Goal: Find specific page/section: Find specific page/section

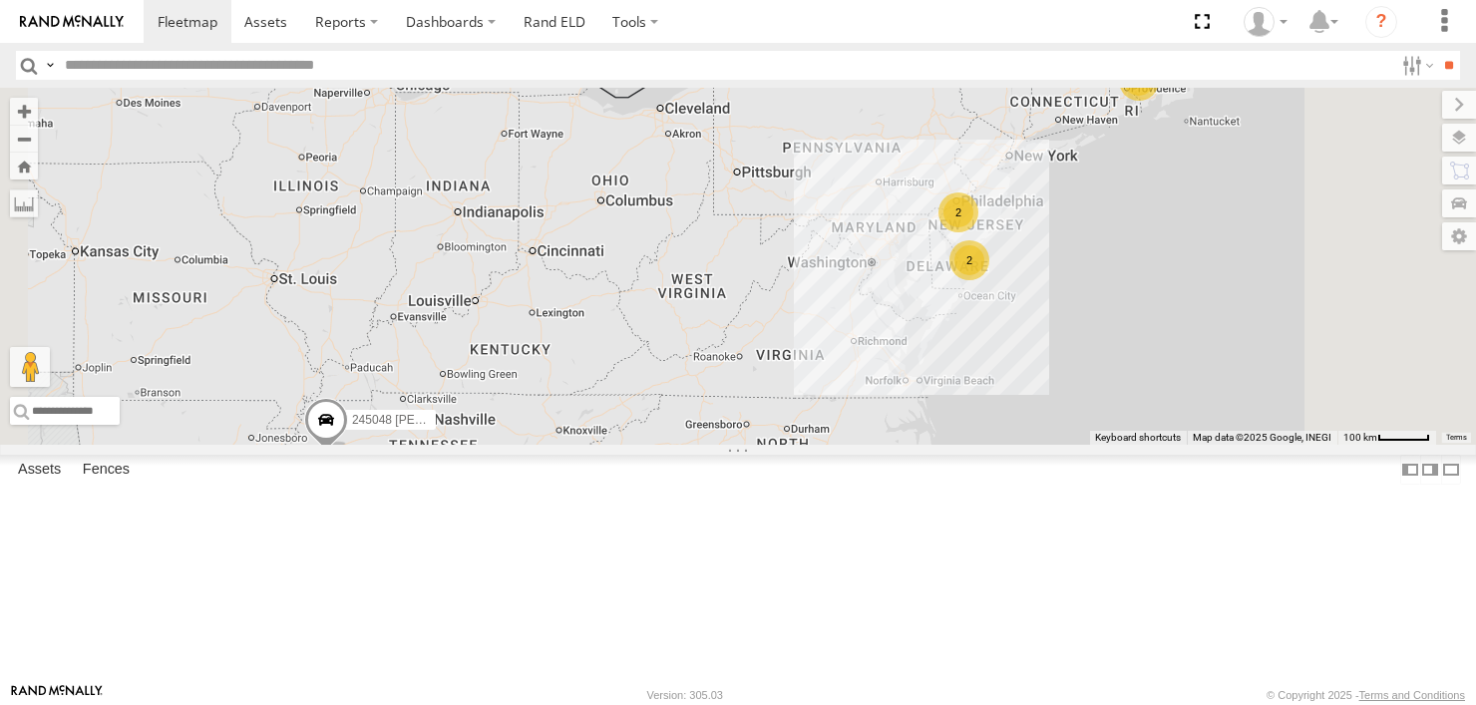
click at [0, 0] on div "468333 Lee" at bounding box center [0, 0] width 0 height 0
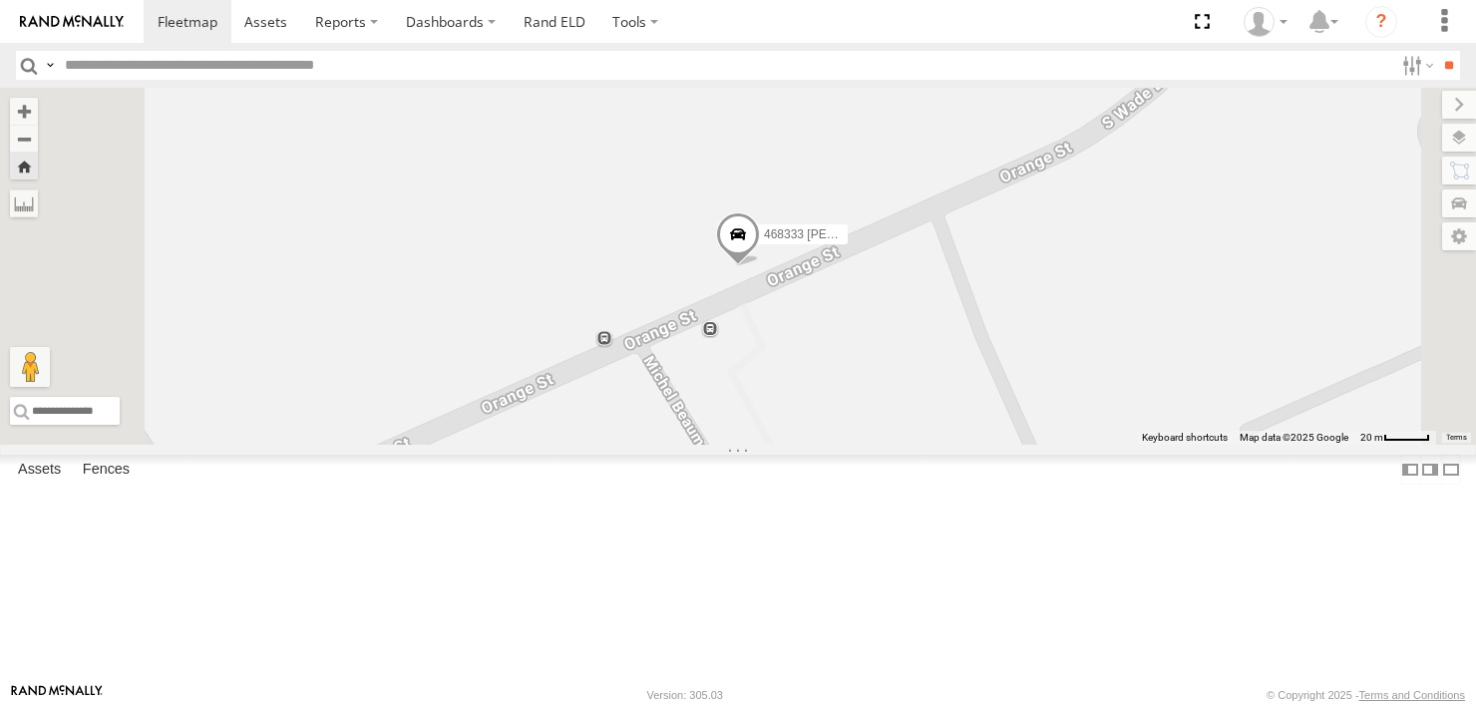
click at [0, 0] on link at bounding box center [0, 0] width 0 height 0
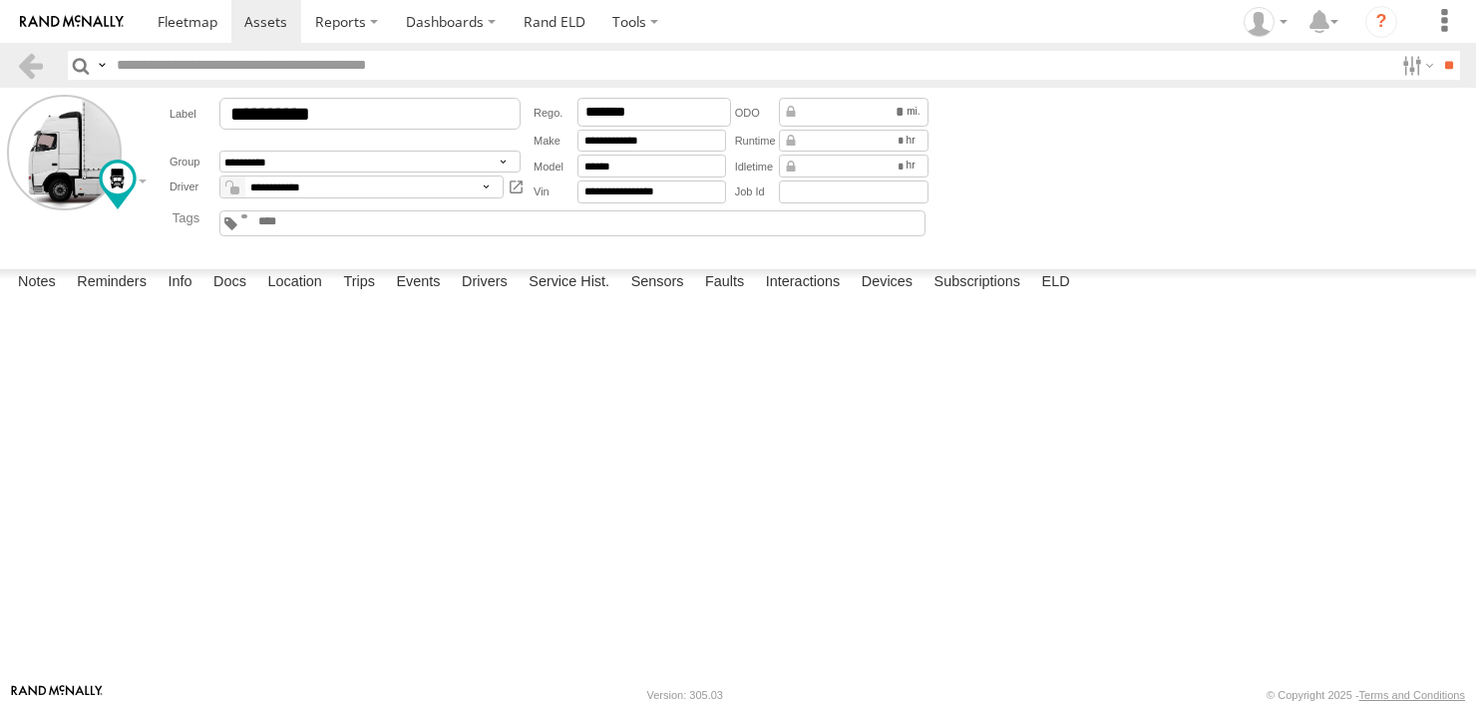
click at [0, 0] on div "Note" at bounding box center [0, 0] width 0 height 0
